Goal: Navigation & Orientation: Find specific page/section

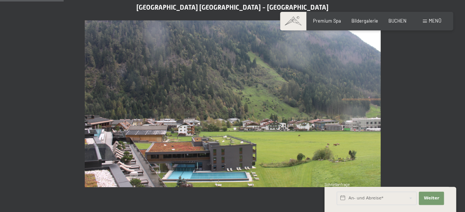
scroll to position [296, 0]
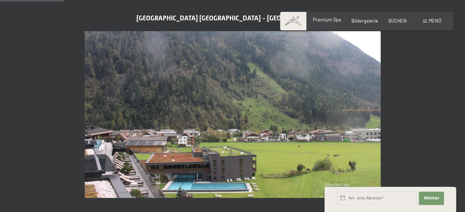
click at [336, 19] on span "Premium Spa" at bounding box center [327, 20] width 28 height 6
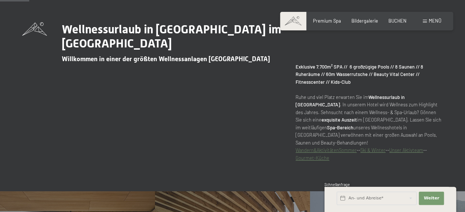
scroll to position [259, 0]
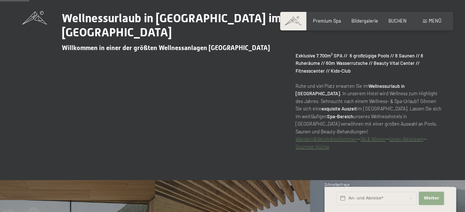
click at [430, 193] on button "Weiter Adressfelder ausblenden" at bounding box center [431, 197] width 25 height 13
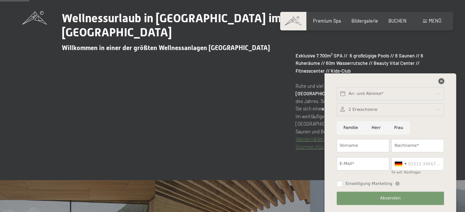
click at [443, 79] on icon at bounding box center [441, 81] width 6 height 6
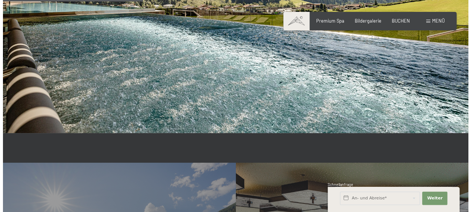
scroll to position [1370, 0]
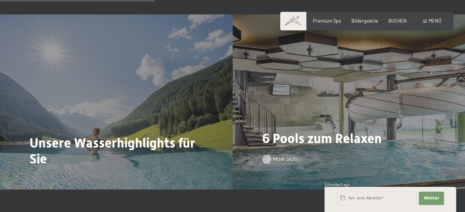
click at [279, 156] on span "Mehr dazu" at bounding box center [285, 159] width 25 height 7
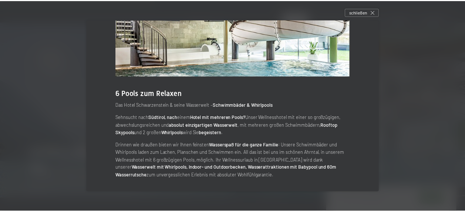
scroll to position [0, 0]
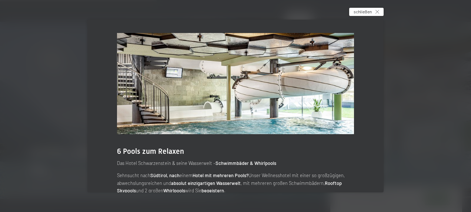
click at [375, 11] on div "schließen" at bounding box center [366, 12] width 34 height 8
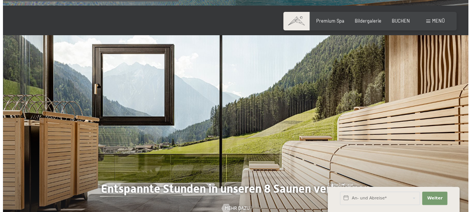
scroll to position [1555, 0]
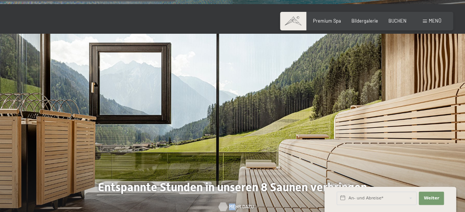
click at [228, 203] on div "Mehr dazu" at bounding box center [233, 206] width 28 height 7
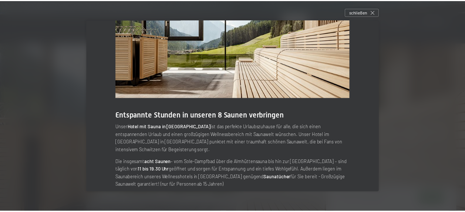
scroll to position [0, 0]
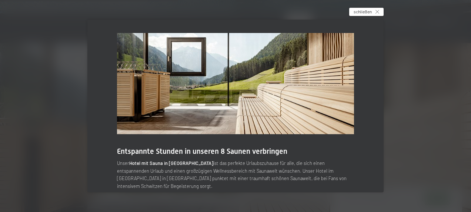
click at [378, 12] on icon at bounding box center [377, 12] width 4 height 4
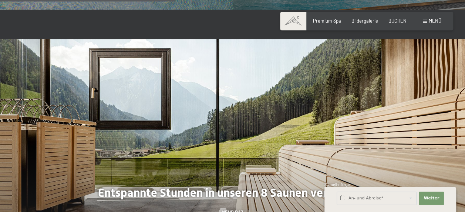
scroll to position [1518, 0]
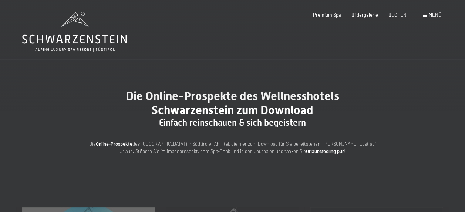
click at [96, 40] on icon at bounding box center [74, 32] width 105 height 40
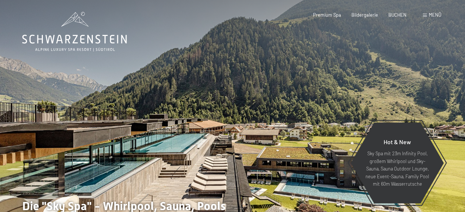
click at [426, 12] on div "Menü" at bounding box center [432, 15] width 19 height 7
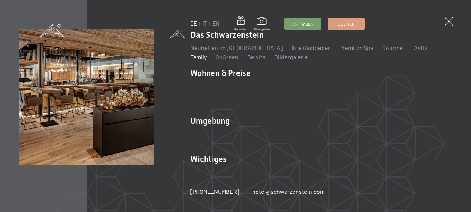
click at [207, 53] on link "Family" at bounding box center [198, 56] width 16 height 7
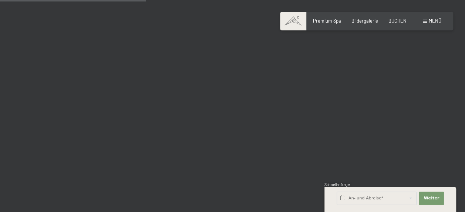
scroll to position [1370, 0]
